Goal: Communication & Community: Answer question/provide support

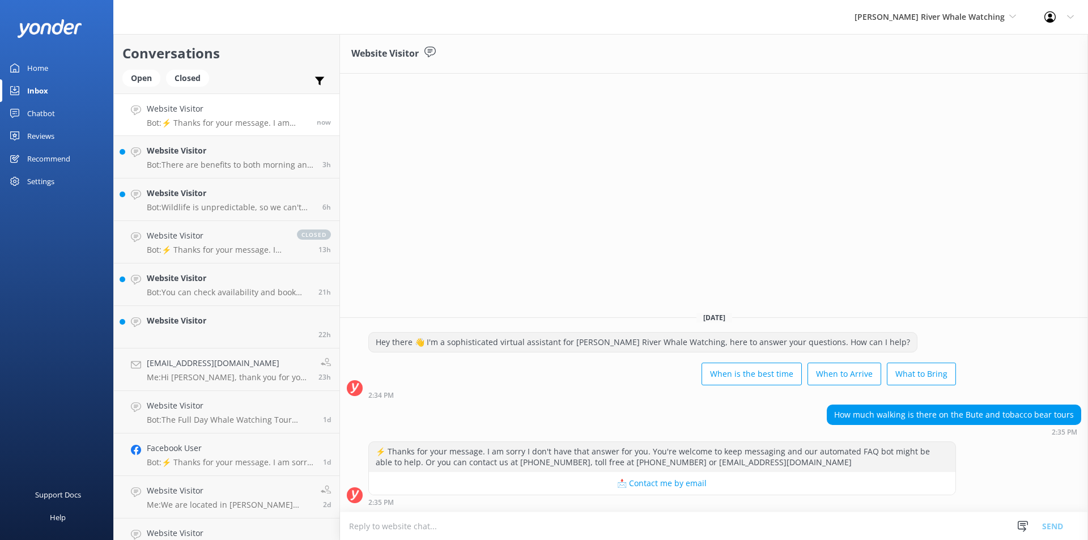
click at [619, 528] on textarea at bounding box center [714, 526] width 748 height 28
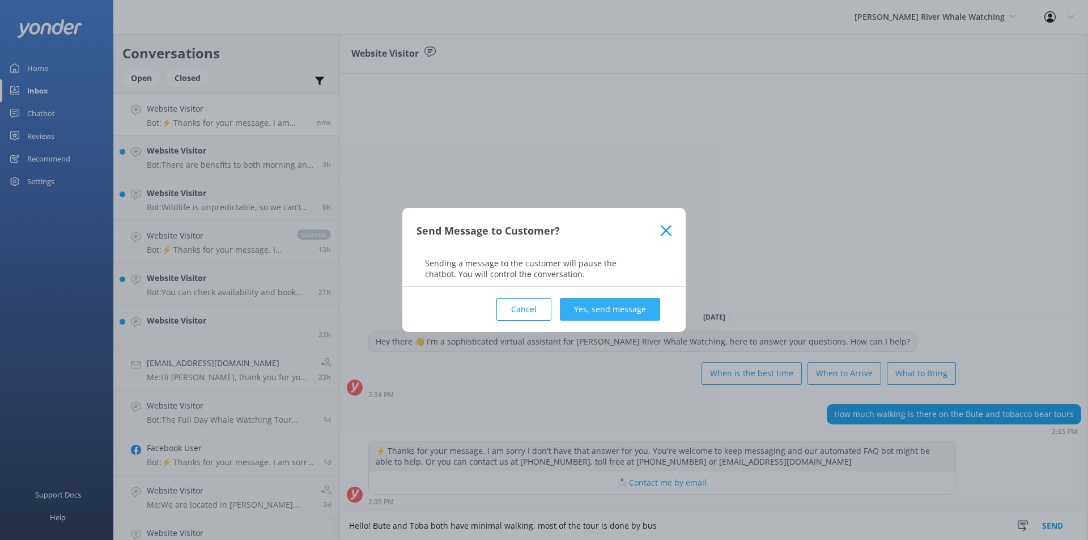
type textarea "Hello! Bute and Toba both have minimal walking, most of the tour is done by bus"
click at [624, 299] on button "Yes, send message" at bounding box center [610, 309] width 100 height 23
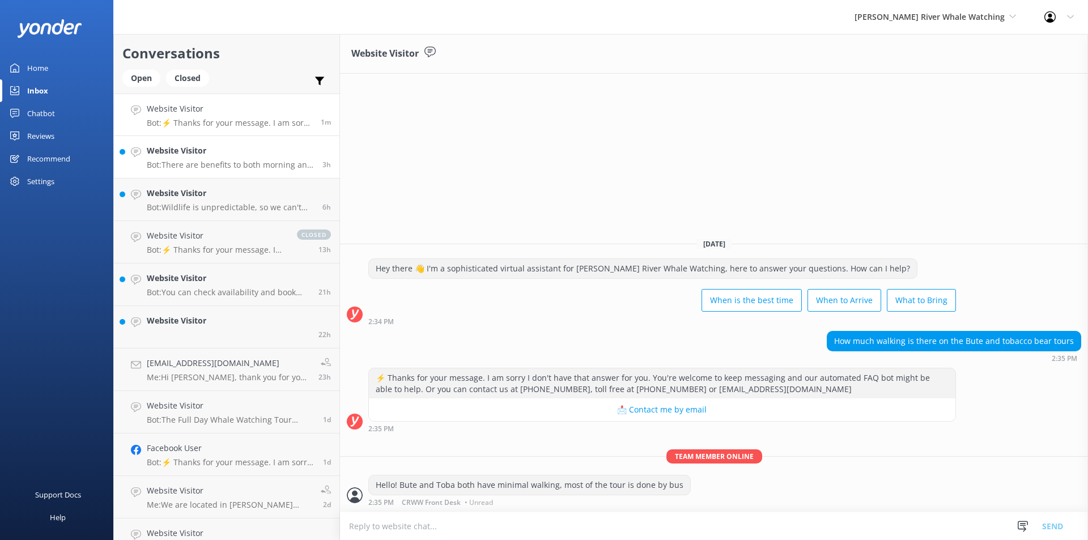
click at [237, 167] on p "Bot: There are benefits to both morning and afternoon tours. While the afternoo…" at bounding box center [230, 165] width 167 height 10
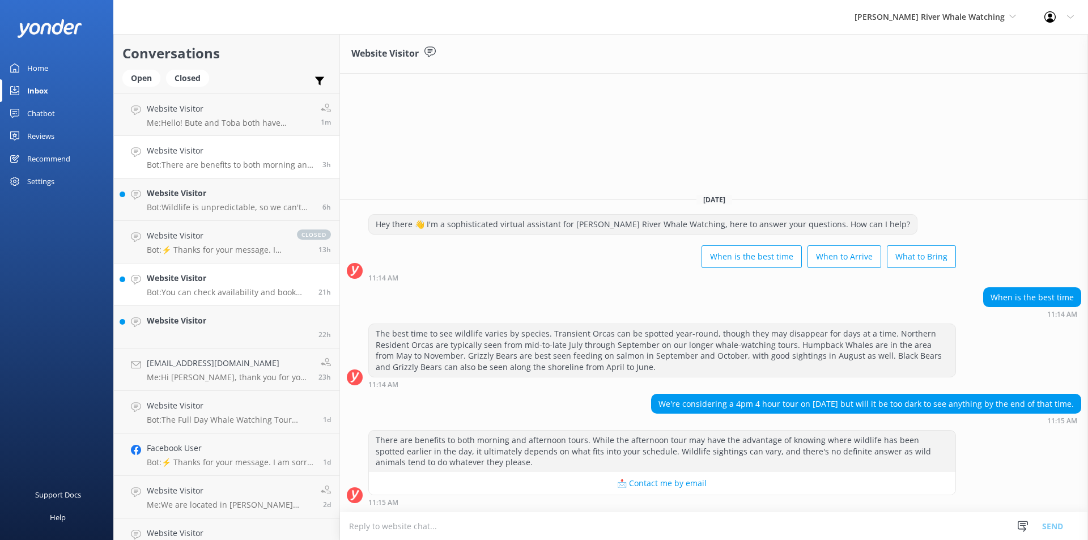
click at [210, 288] on p "Bot: You can check availability and book your 4-hour Whale and Wildlife Zodiac …" at bounding box center [228, 292] width 163 height 10
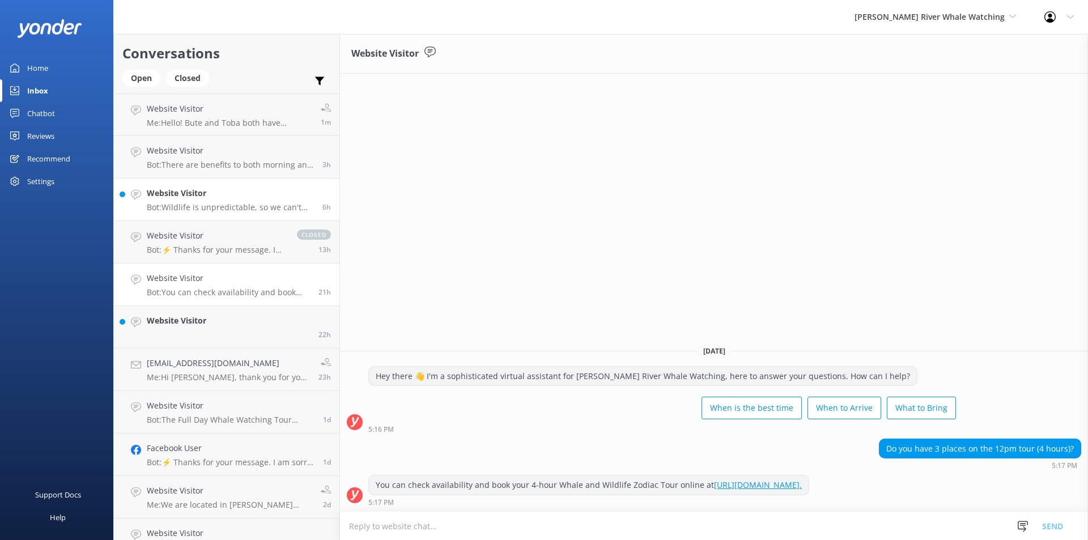
click at [188, 190] on h4 "Website Visitor" at bounding box center [230, 193] width 167 height 12
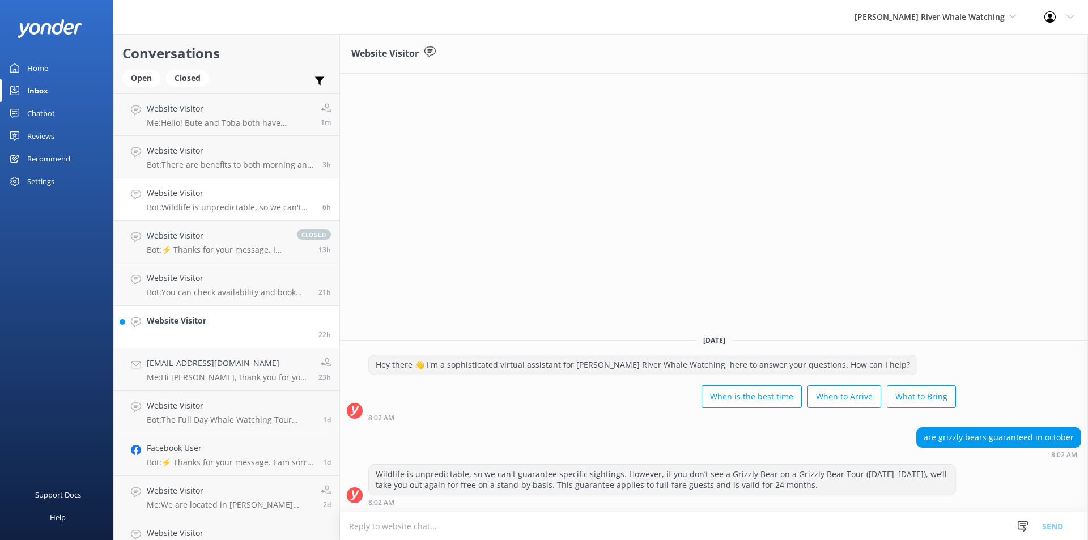
click at [237, 329] on link "Website Visitor 22h" at bounding box center [227, 327] width 226 height 43
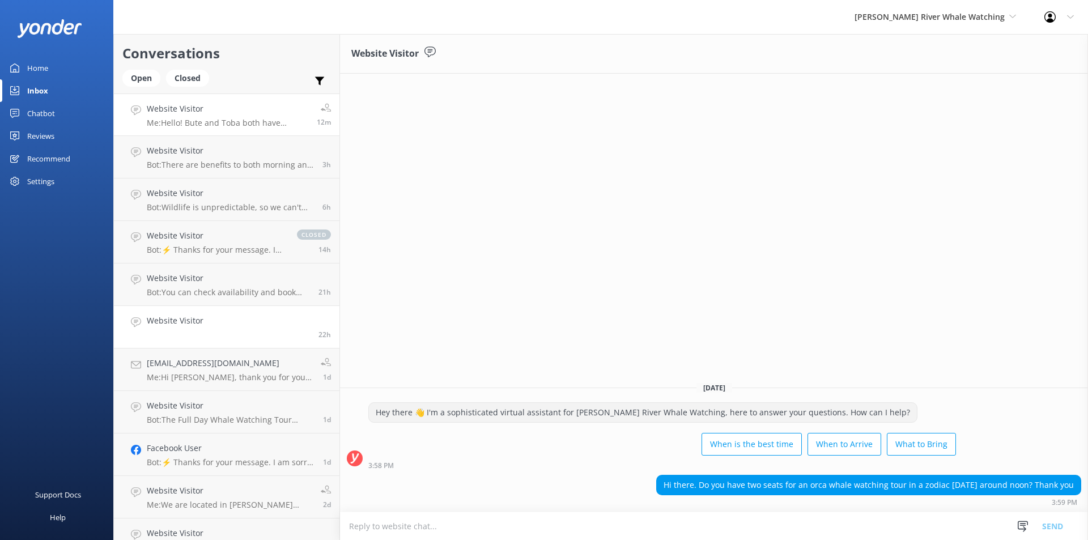
click at [207, 122] on p "Me: Hello! Bute and Toba both have minimal walking, most of the tour is done by…" at bounding box center [228, 123] width 162 height 10
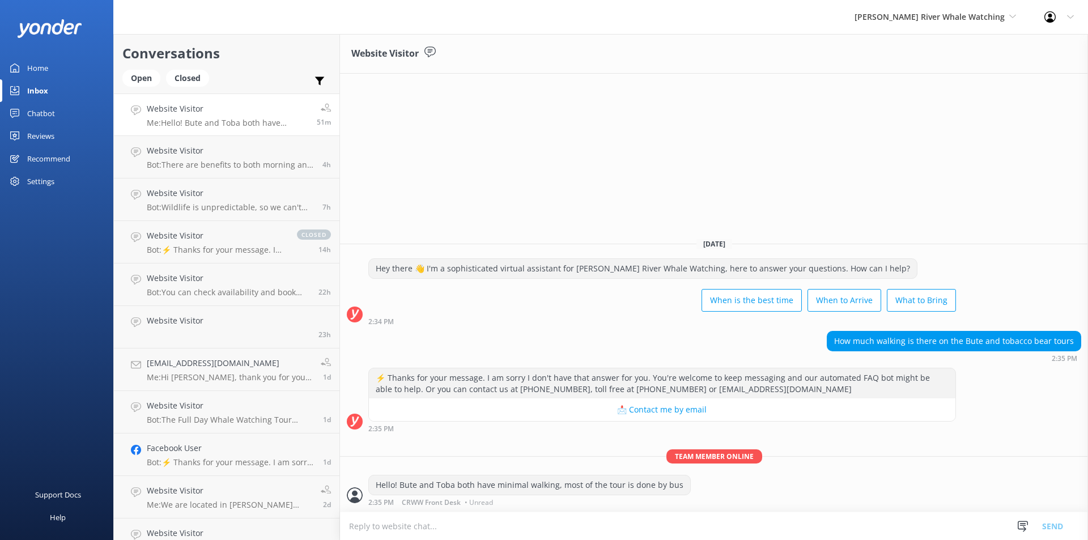
click at [40, 114] on div "Chatbot" at bounding box center [41, 113] width 28 height 23
